Goal: Task Accomplishment & Management: Complete application form

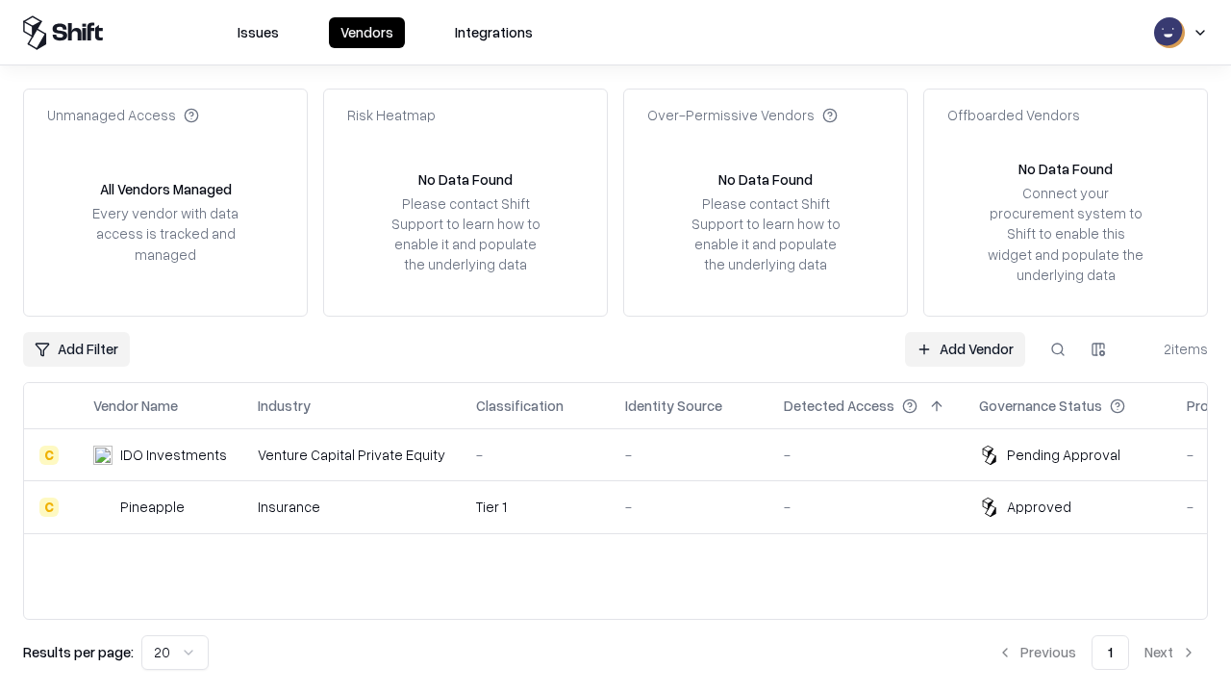
click at [965, 348] on link "Add Vendor" at bounding box center [965, 349] width 120 height 35
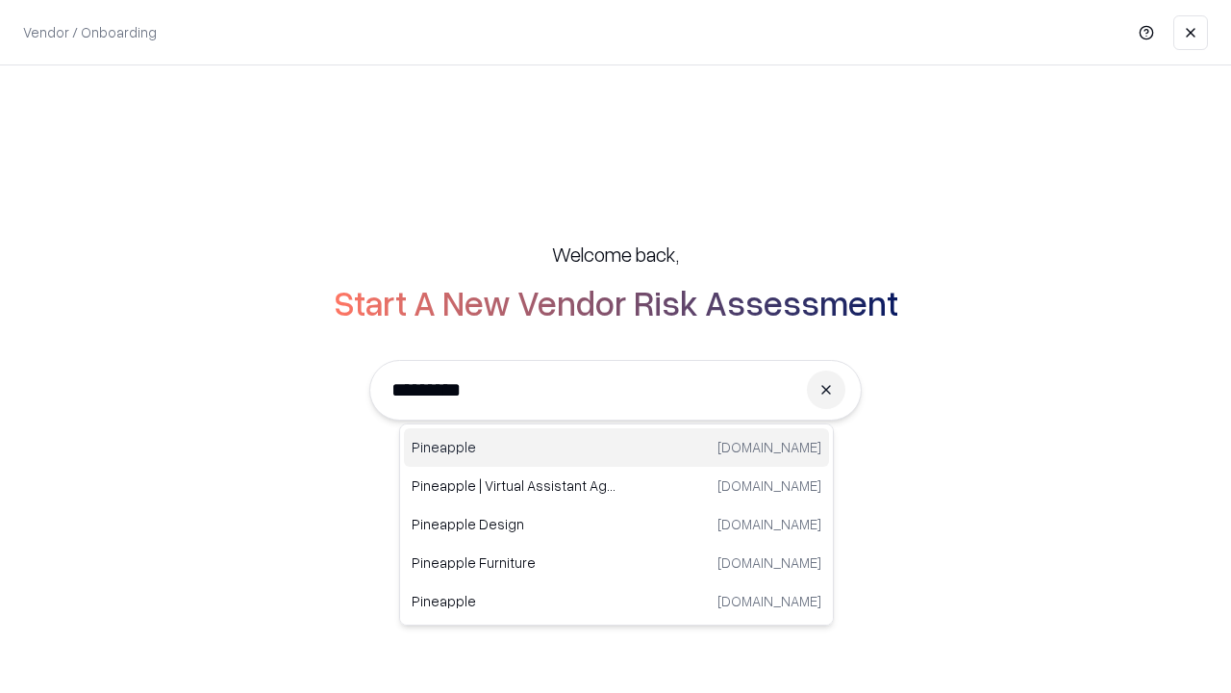
click at [617, 447] on div "Pineapple [DOMAIN_NAME]" at bounding box center [616, 447] width 425 height 38
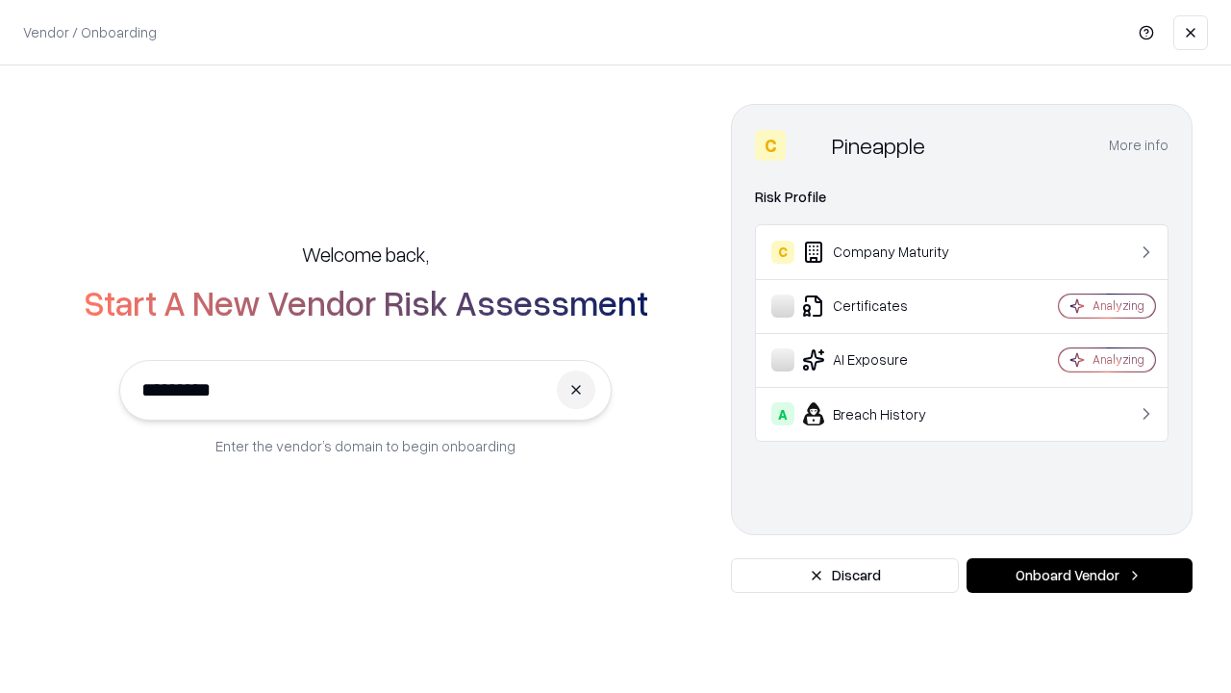
type input "*********"
click at [1079, 575] on button "Onboard Vendor" at bounding box center [1080, 575] width 226 height 35
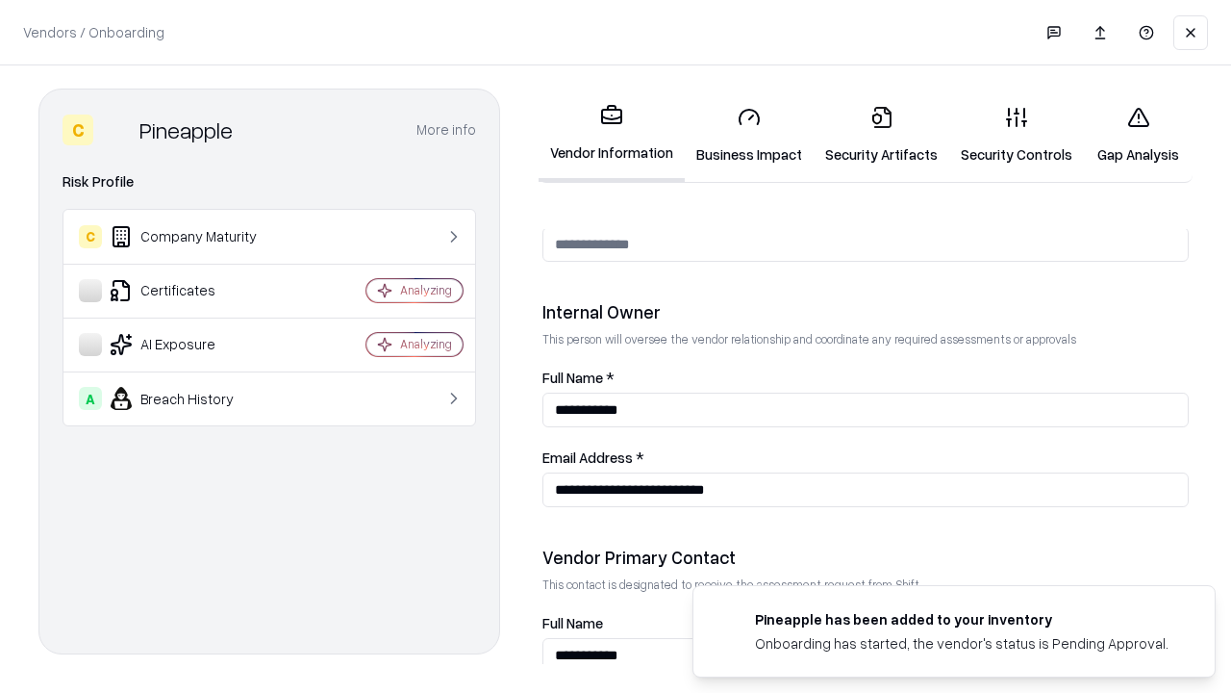
scroll to position [997, 0]
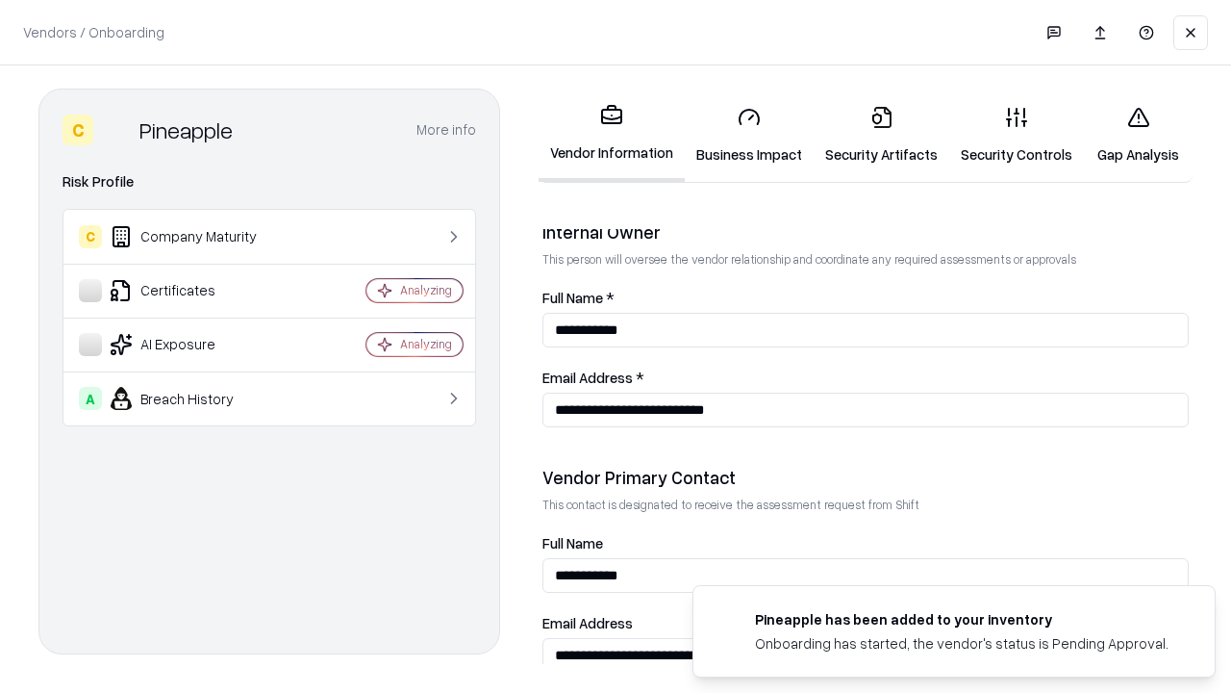
click at [749, 135] on link "Business Impact" at bounding box center [749, 134] width 129 height 89
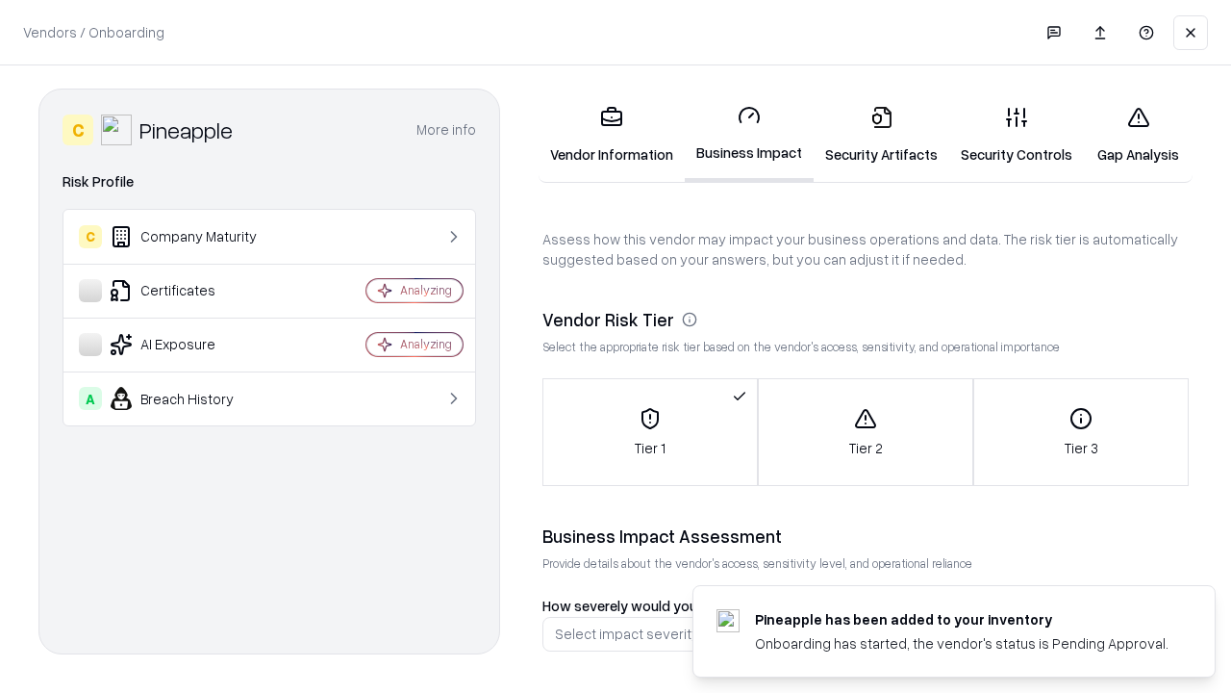
click at [881, 135] on link "Security Artifacts" at bounding box center [882, 134] width 136 height 89
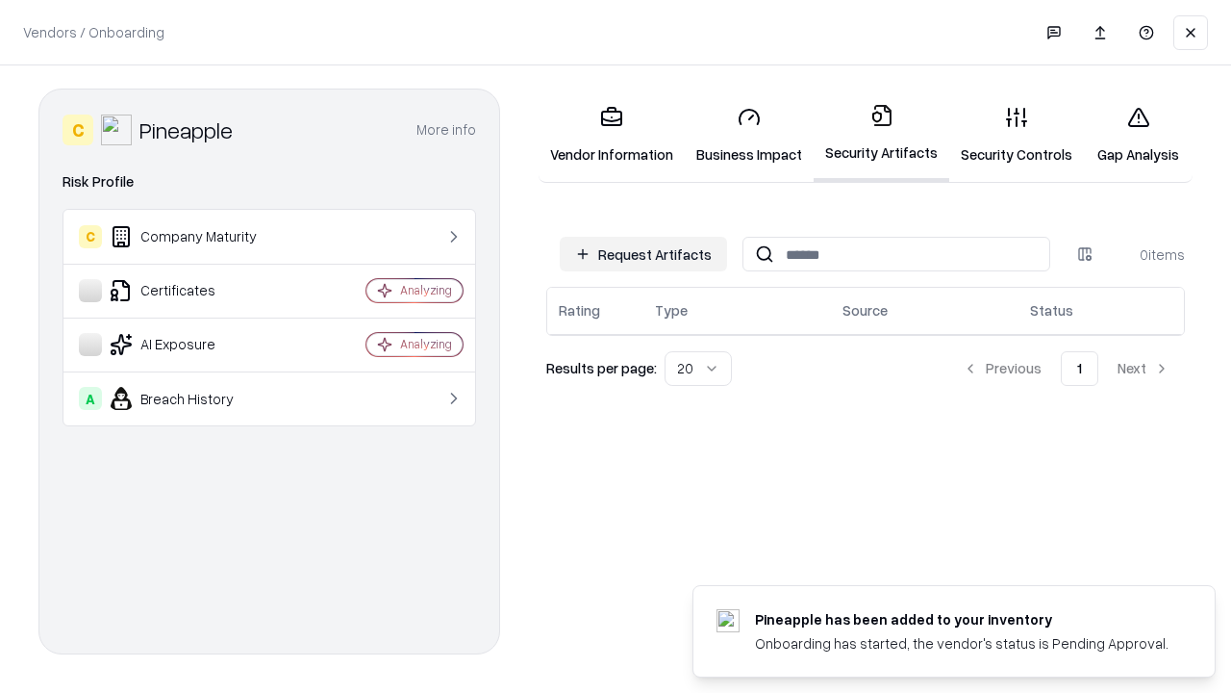
click at [644, 254] on button "Request Artifacts" at bounding box center [643, 254] width 167 height 35
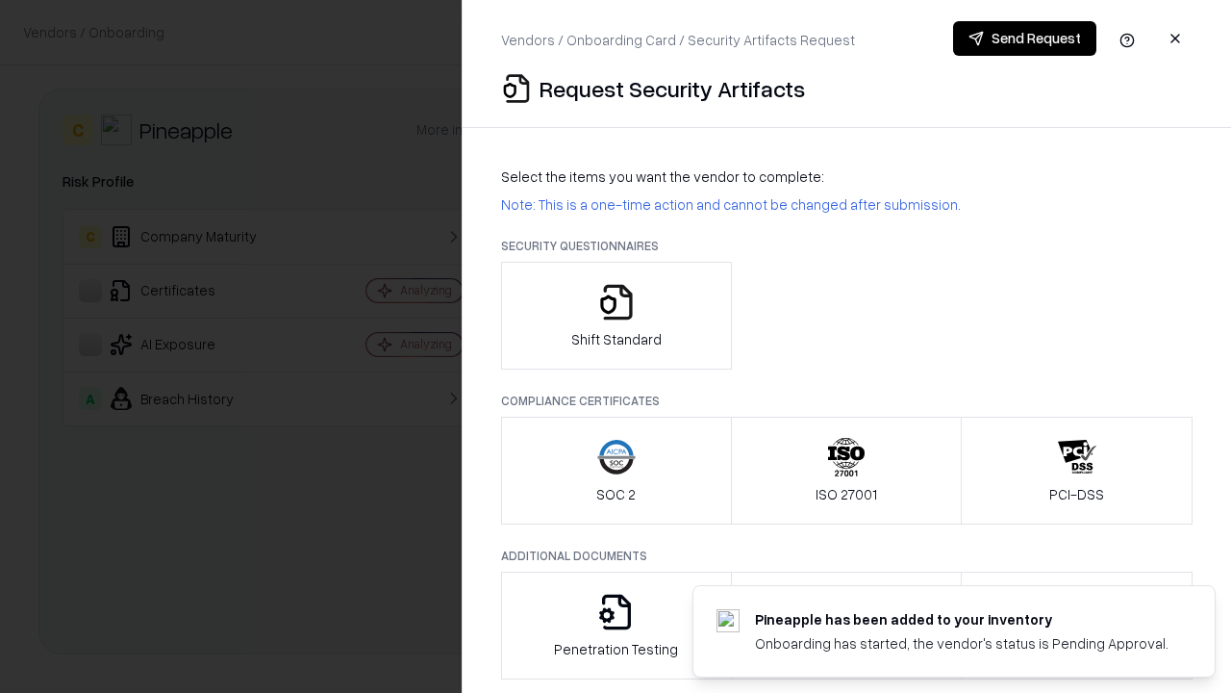
click at [616, 316] on icon "button" at bounding box center [616, 302] width 38 height 38
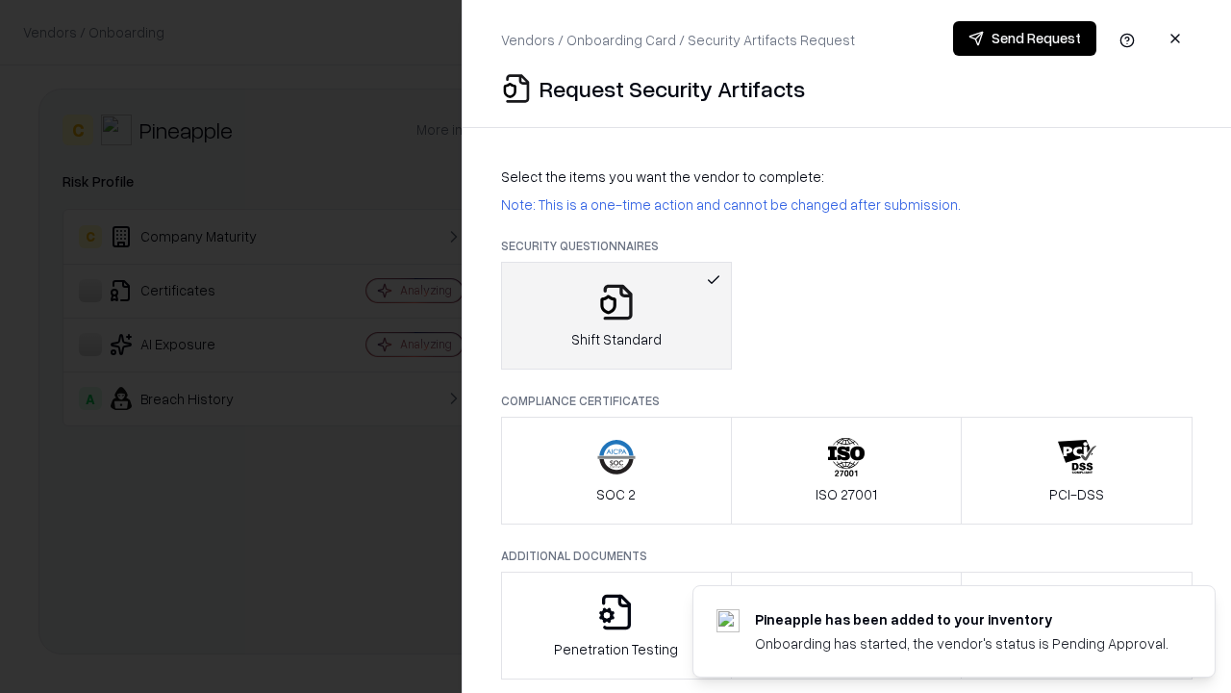
click at [1025, 38] on button "Send Request" at bounding box center [1024, 38] width 143 height 35
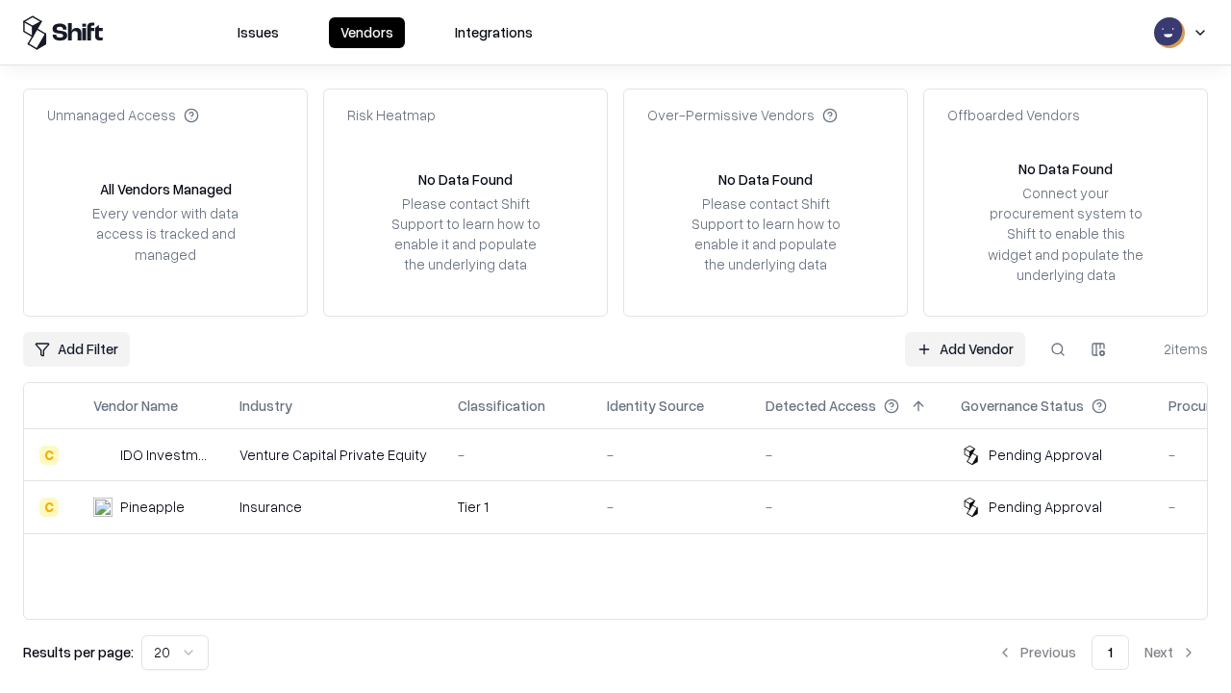
click at [965, 348] on link "Add Vendor" at bounding box center [965, 349] width 120 height 35
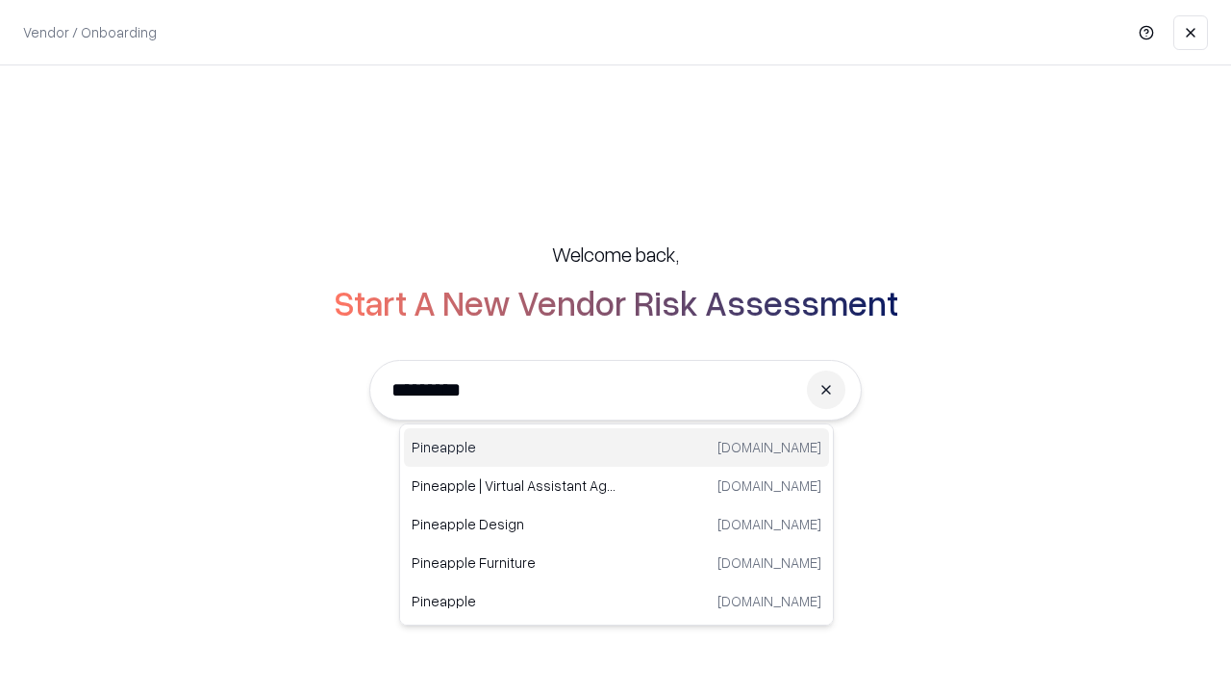
click at [617, 447] on div "Pineapple [DOMAIN_NAME]" at bounding box center [616, 447] width 425 height 38
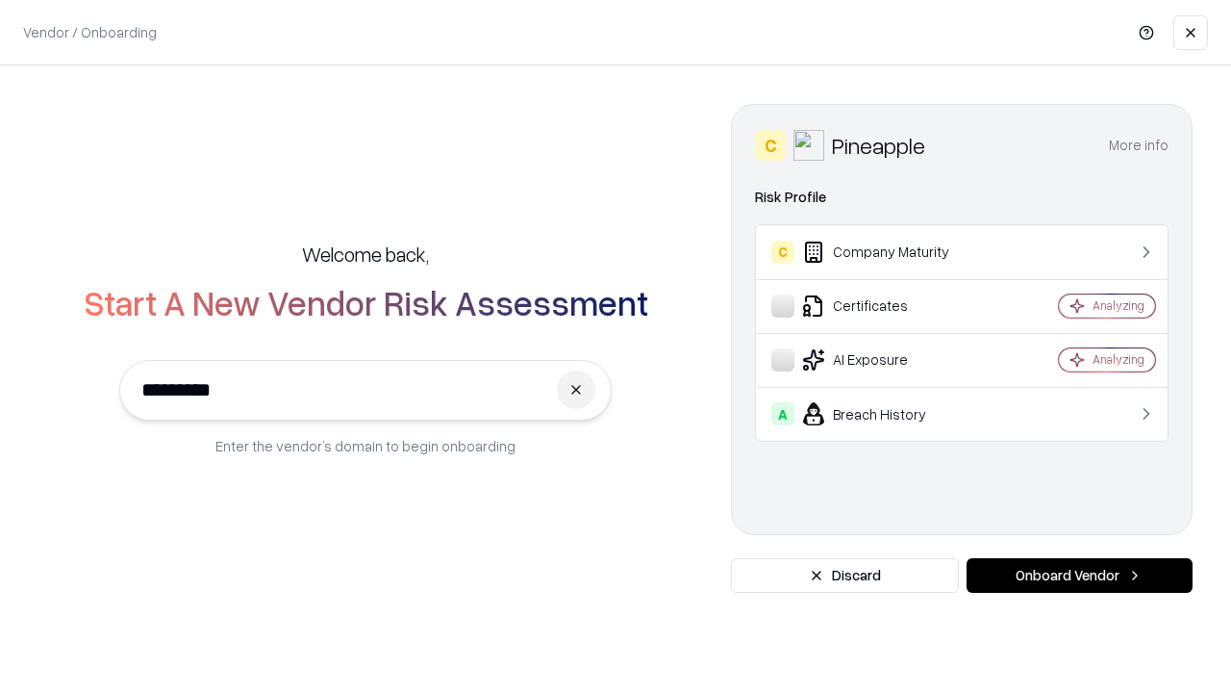
type input "*********"
click at [1079, 575] on button "Onboard Vendor" at bounding box center [1080, 575] width 226 height 35
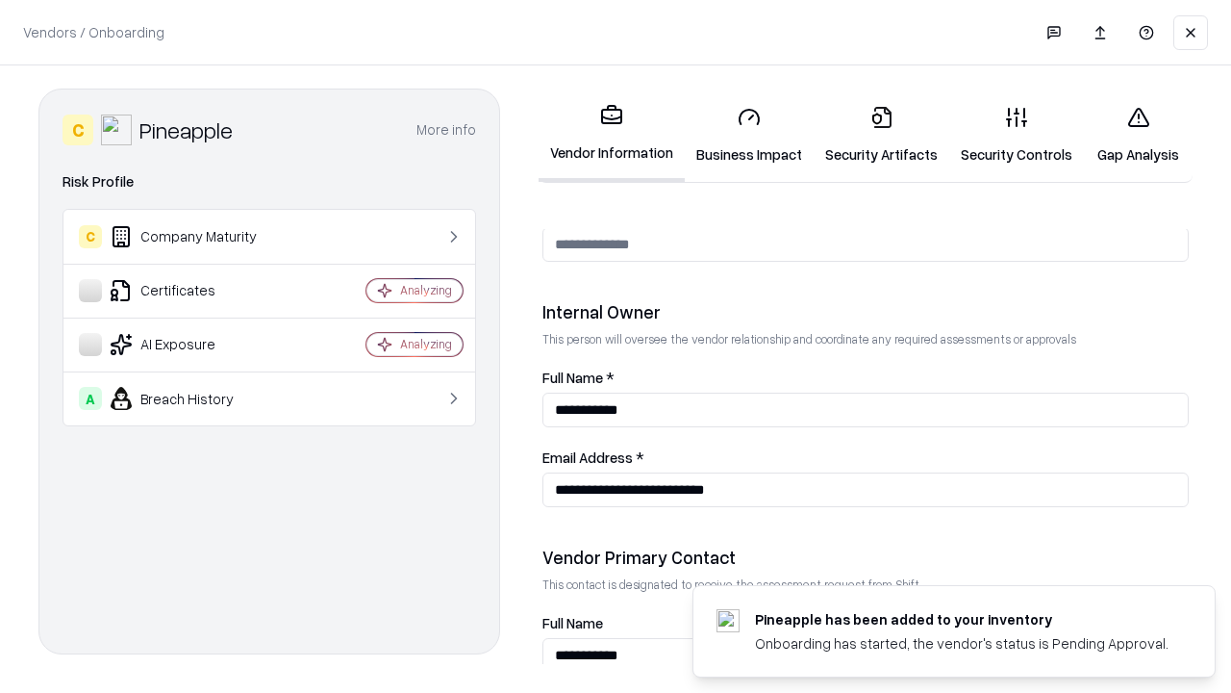
scroll to position [997, 0]
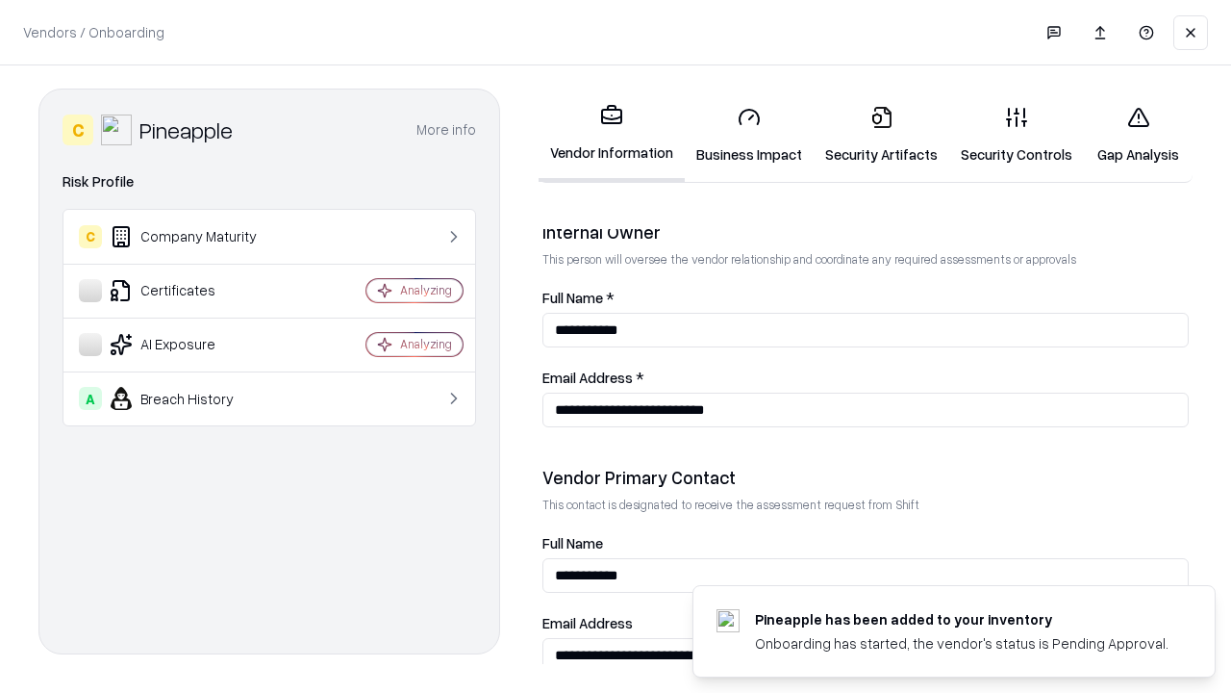
click at [1138, 135] on link "Gap Analysis" at bounding box center [1138, 134] width 109 height 89
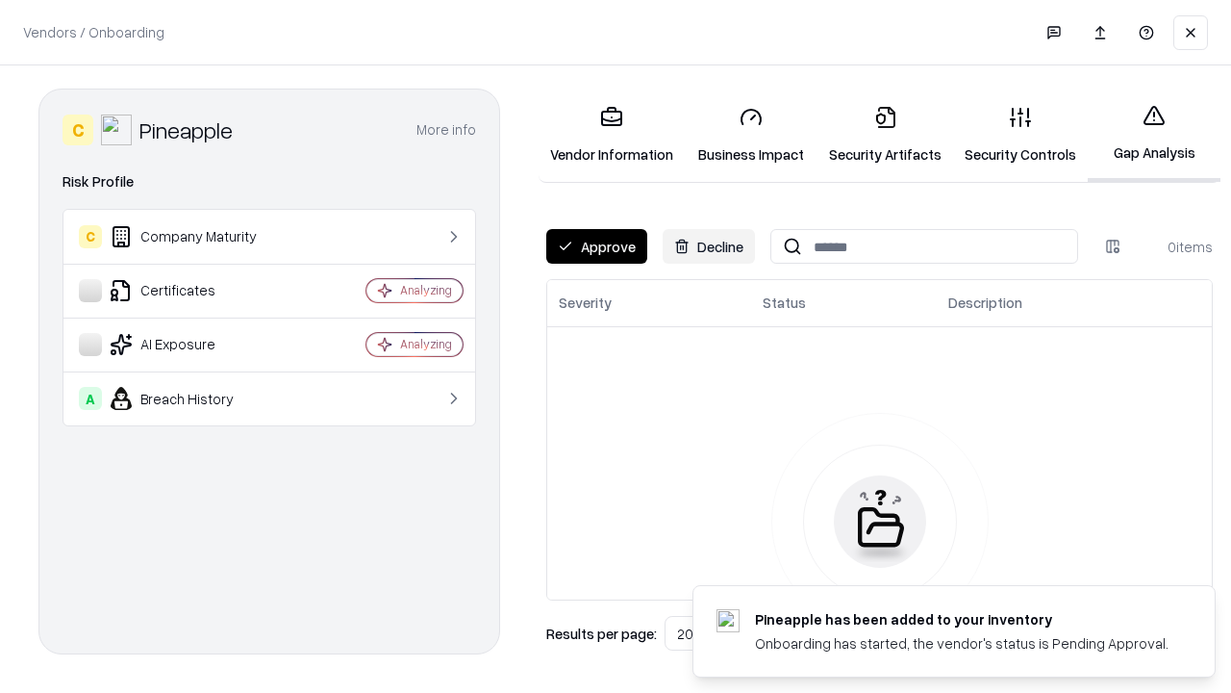
click at [596, 246] on button "Approve" at bounding box center [596, 246] width 101 height 35
